Goal: Book appointment/travel/reservation

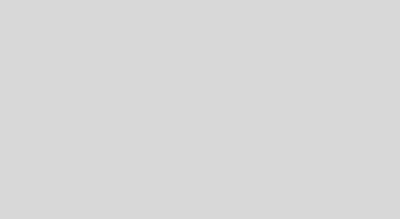
select select "es"
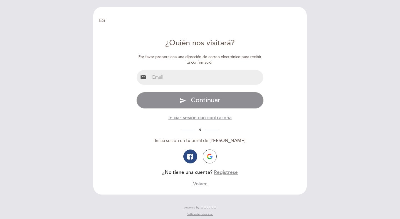
click at [197, 76] on input "email" at bounding box center [207, 77] width 114 height 15
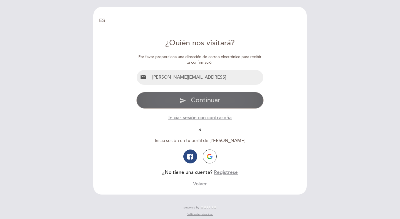
type input "[PERSON_NAME][EMAIL_ADDRESS]"
click at [204, 99] on span "Continuar" at bounding box center [205, 100] width 29 height 8
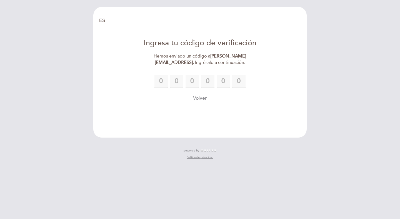
type input "4"
type input "5"
type input "0"
type input "6"
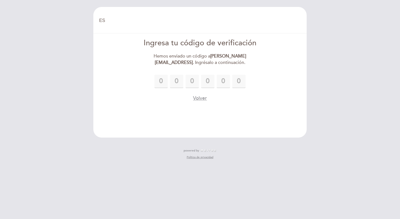
type input "4"
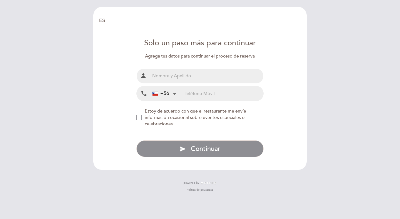
click at [210, 75] on input "text" at bounding box center [207, 76] width 114 height 15
type input "[PERSON_NAME] [PERSON_NAME]"
click at [218, 94] on input "tel" at bounding box center [224, 93] width 79 height 15
type input "978992421"
click at [153, 121] on span "Estoy de acuerdo con que el restaurante me envíe información ocasional sobre ev…" at bounding box center [196, 117] width 102 height 18
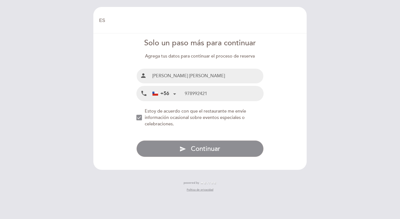
click at [187, 122] on div "Estoy de acuerdo con que el restaurante me envíe información ocasional sobre ev…" at bounding box center [204, 117] width 119 height 19
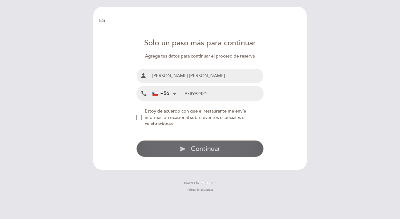
click at [194, 148] on span "Continuar" at bounding box center [205, 149] width 29 height 8
